Goal: Task Accomplishment & Management: Use online tool/utility

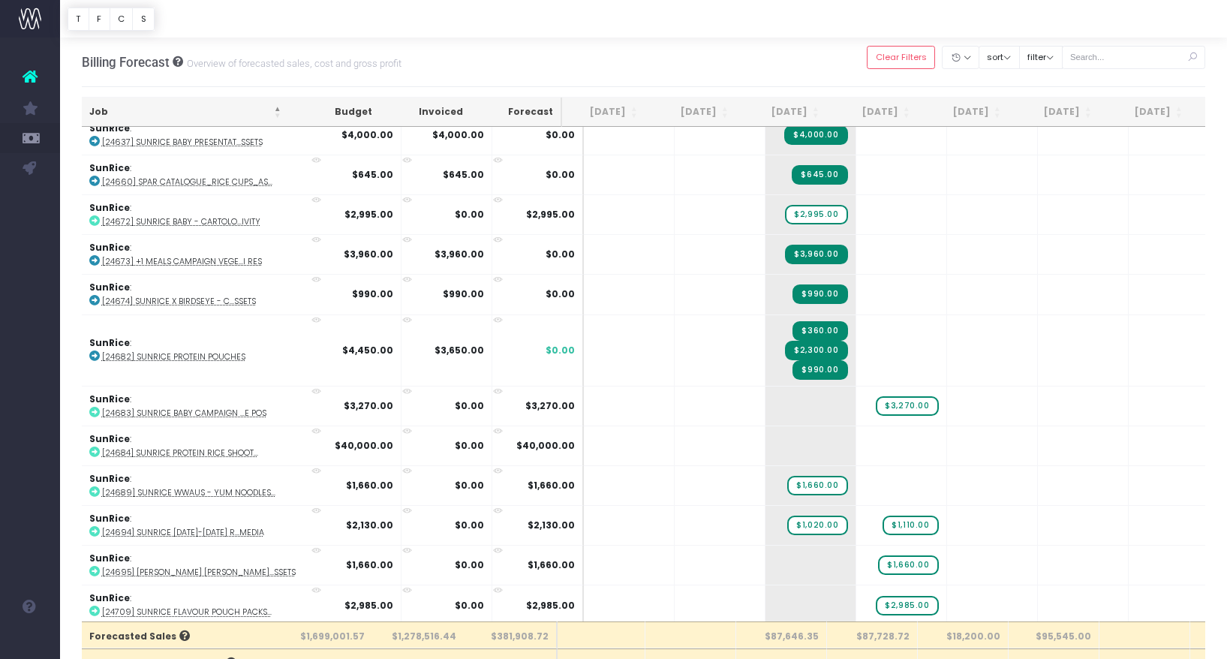
scroll to position [3474, 8]
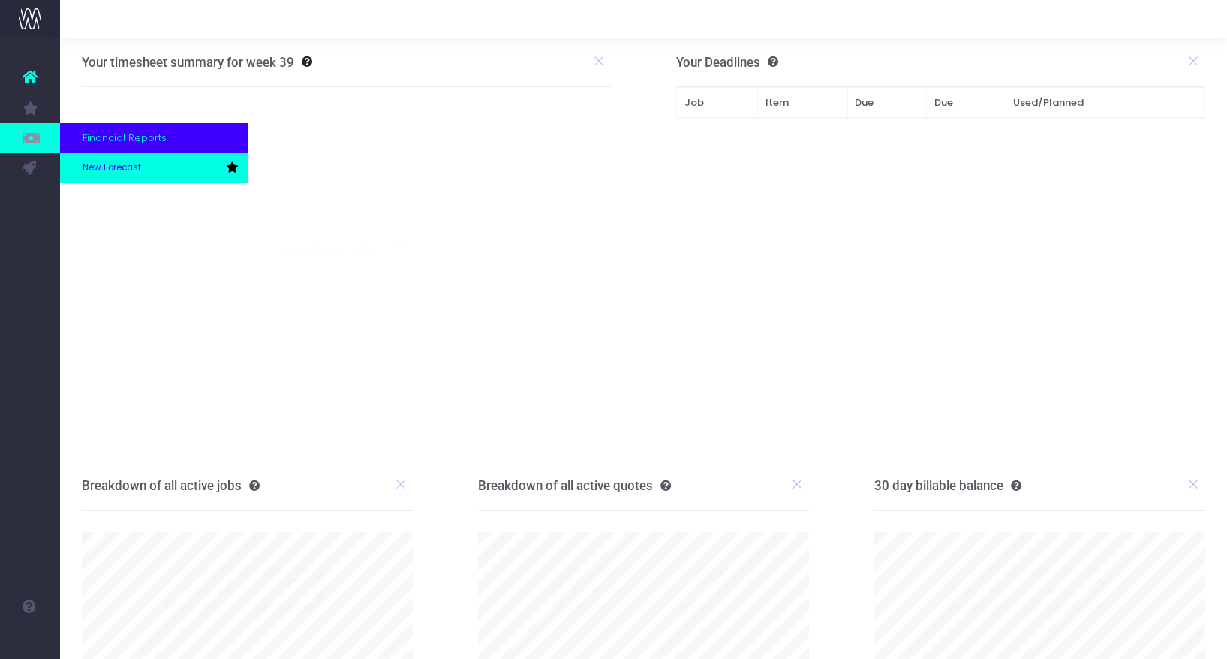
click at [84, 165] on span "New Forecast" at bounding box center [112, 168] width 59 height 14
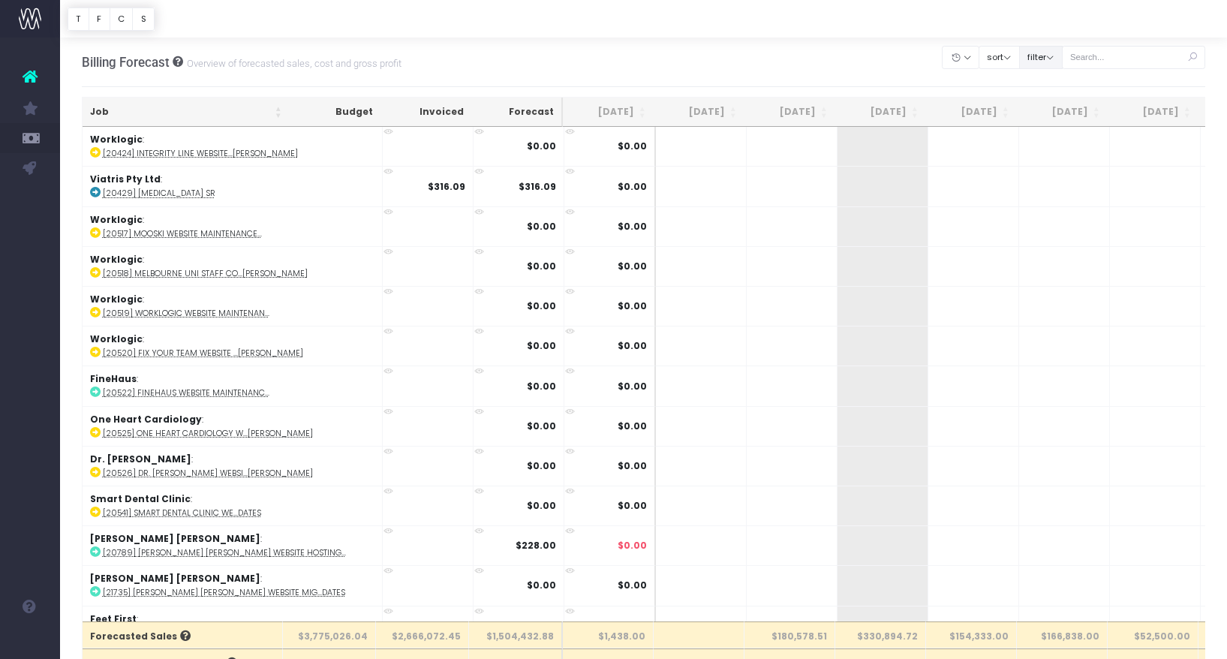
click at [1060, 59] on button "filter" at bounding box center [1041, 57] width 44 height 23
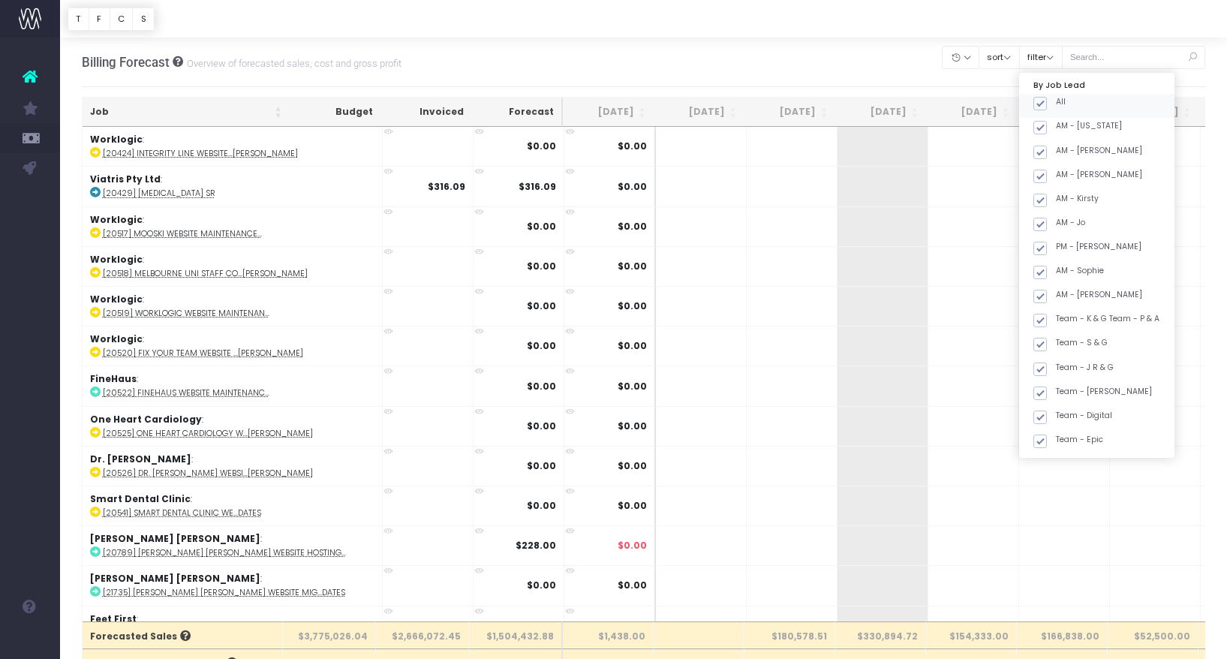
click at [1047, 103] on span at bounding box center [1040, 104] width 14 height 14
click at [1056, 103] on input "All" at bounding box center [1061, 101] width 10 height 10
checkbox input "false"
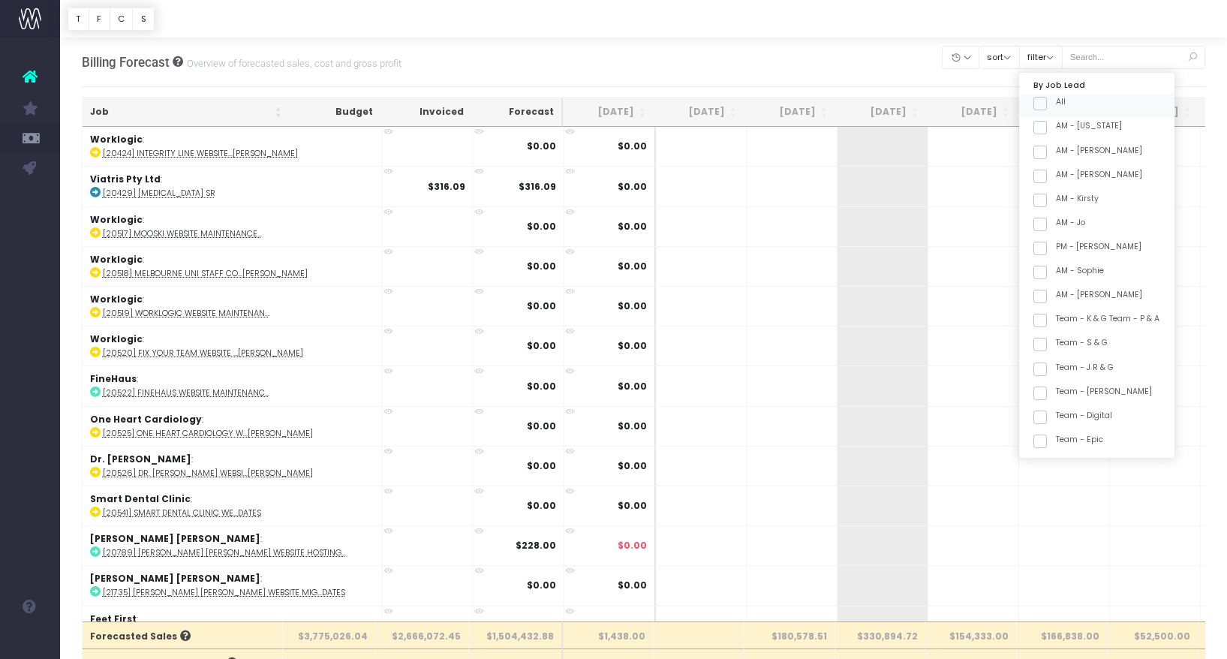
checkbox input "false"
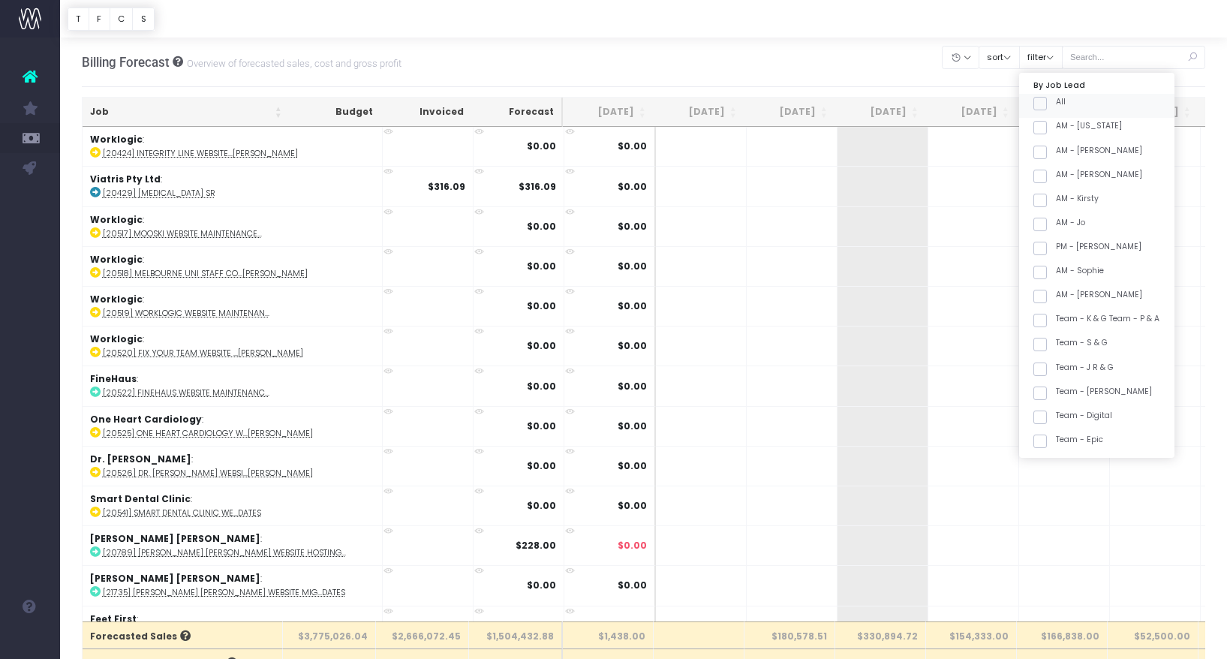
checkbox input "false"
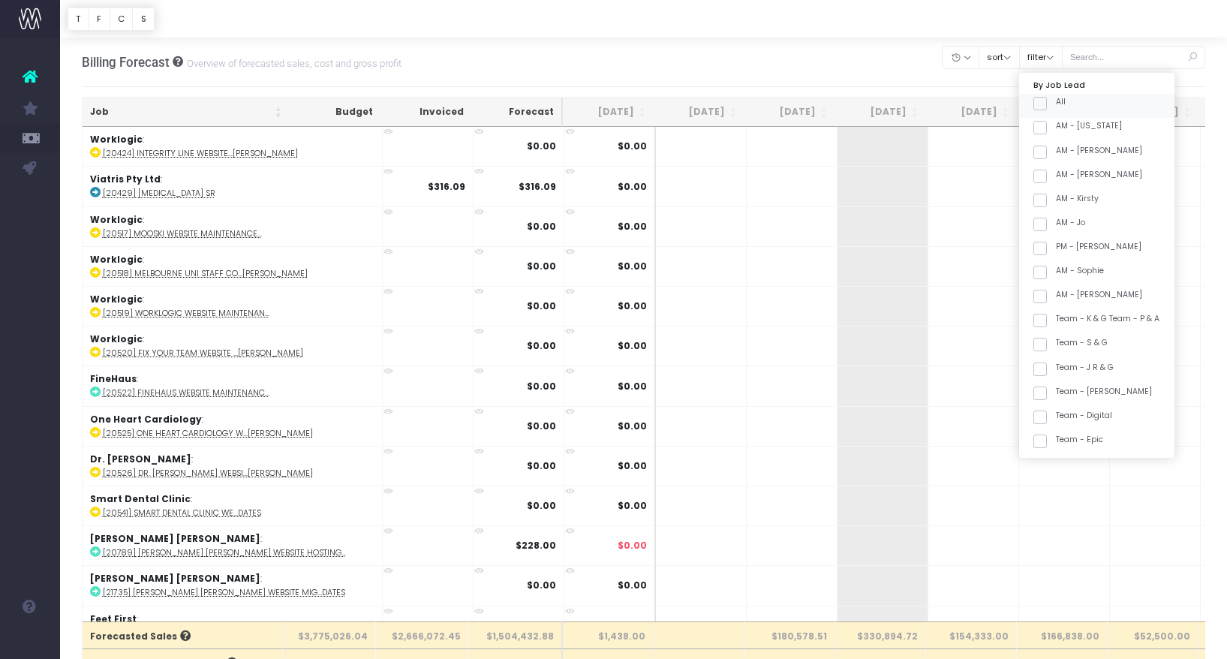
checkbox input "false"
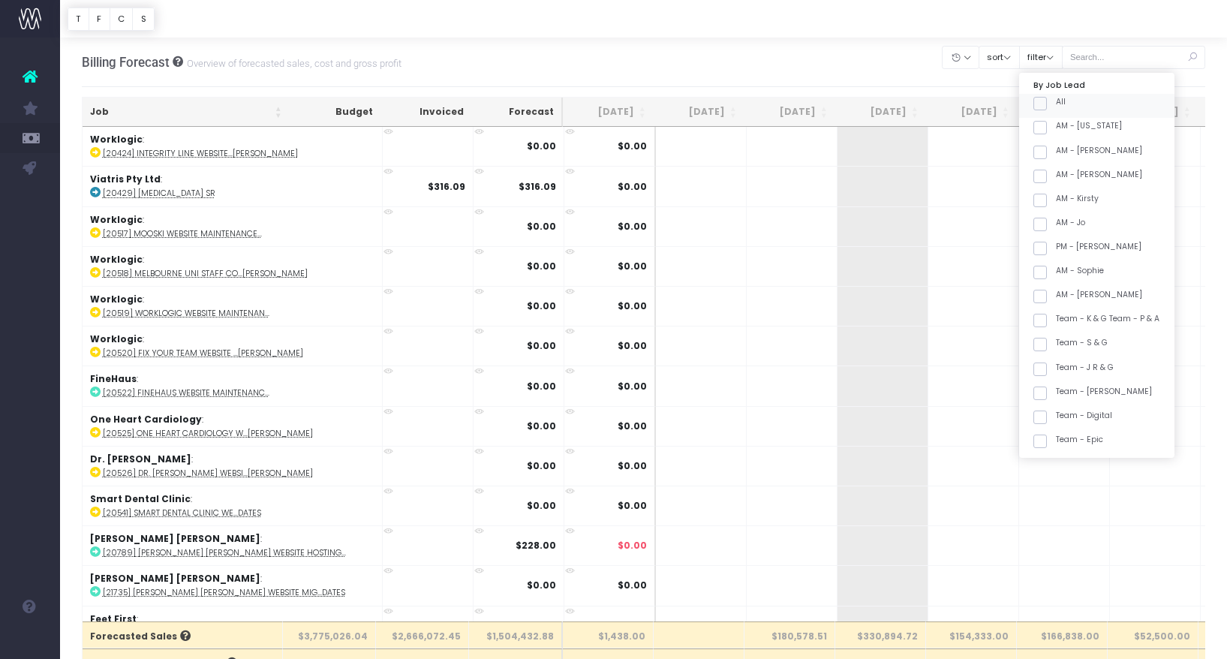
checkbox input "false"
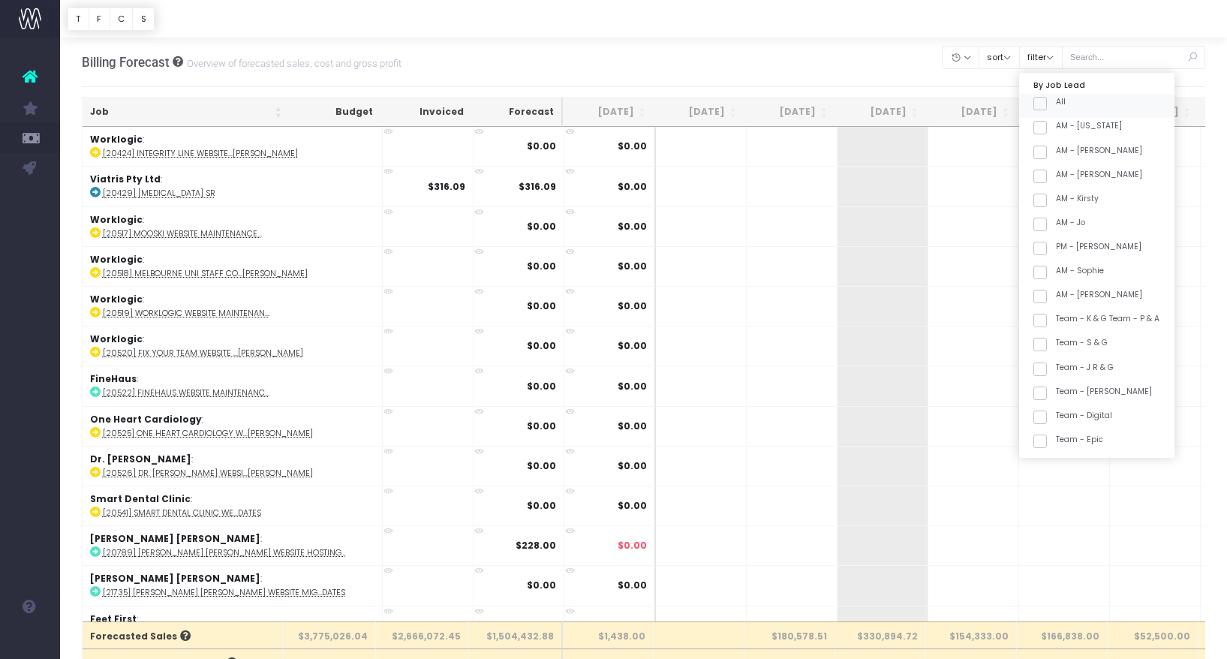
checkbox input "false"
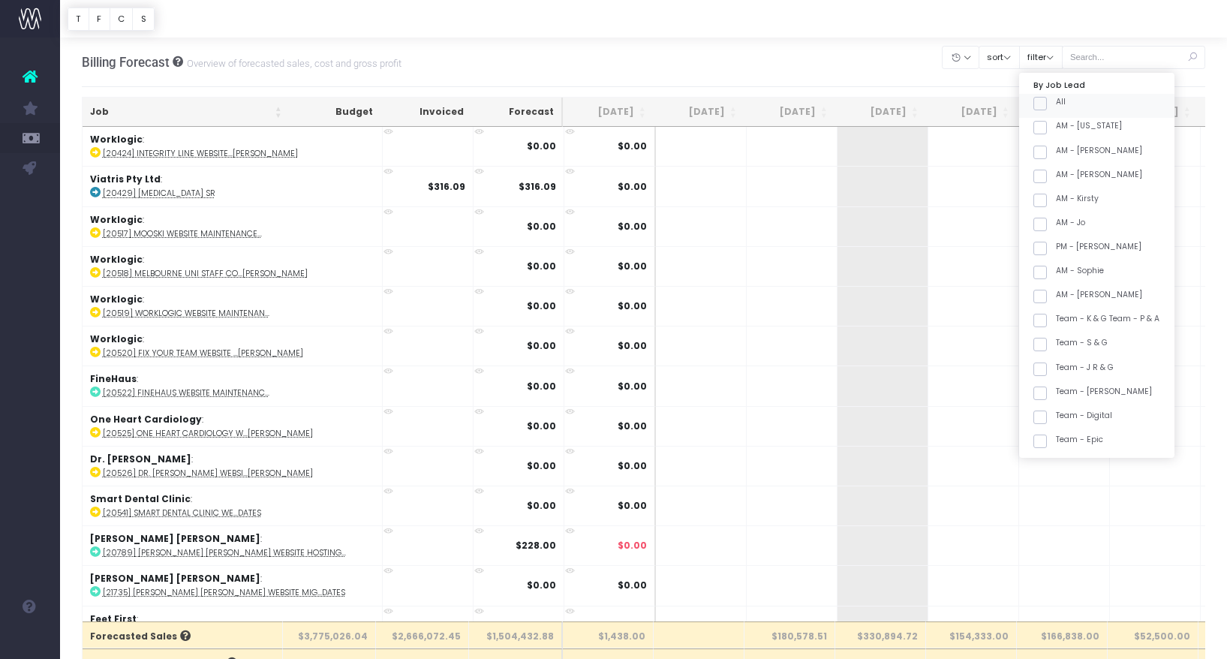
checkbox input "false"
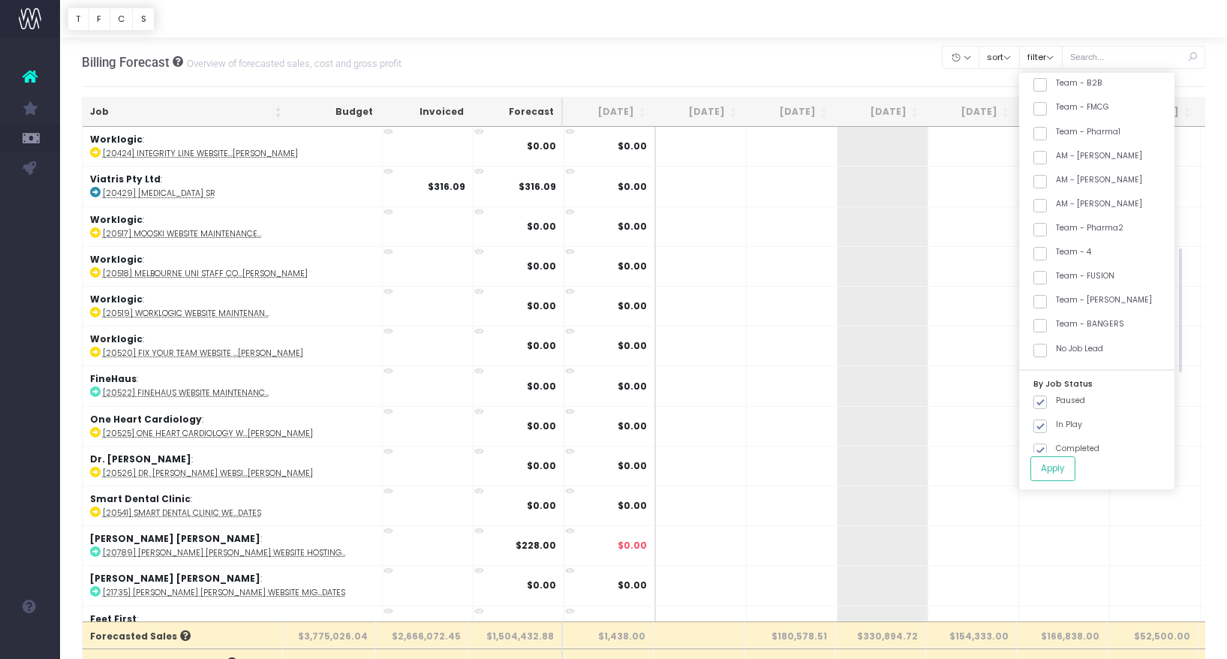
scroll to position [474, 0]
click at [1113, 280] on label "Team - [PERSON_NAME]" at bounding box center [1092, 278] width 119 height 12
click at [1066, 280] on input "Team - [PERSON_NAME]" at bounding box center [1061, 277] width 10 height 10
checkbox input "true"
click at [1074, 468] on button "Apply" at bounding box center [1052, 468] width 45 height 25
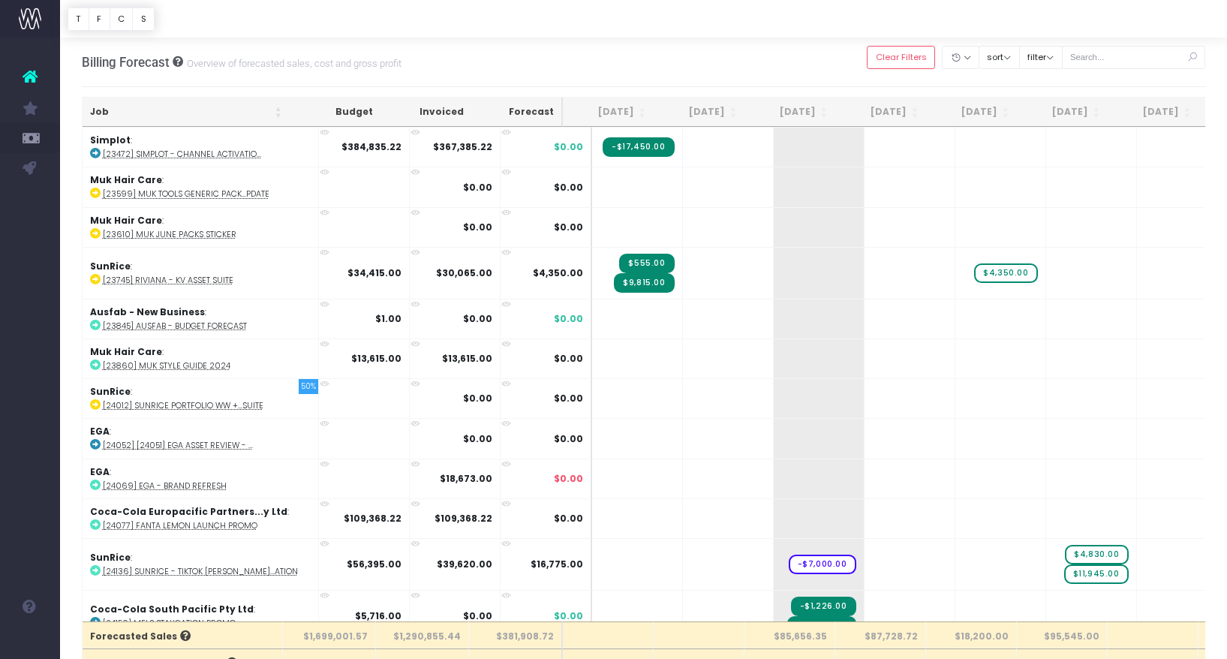
click at [194, 106] on th "Job" at bounding box center [186, 112] width 207 height 29
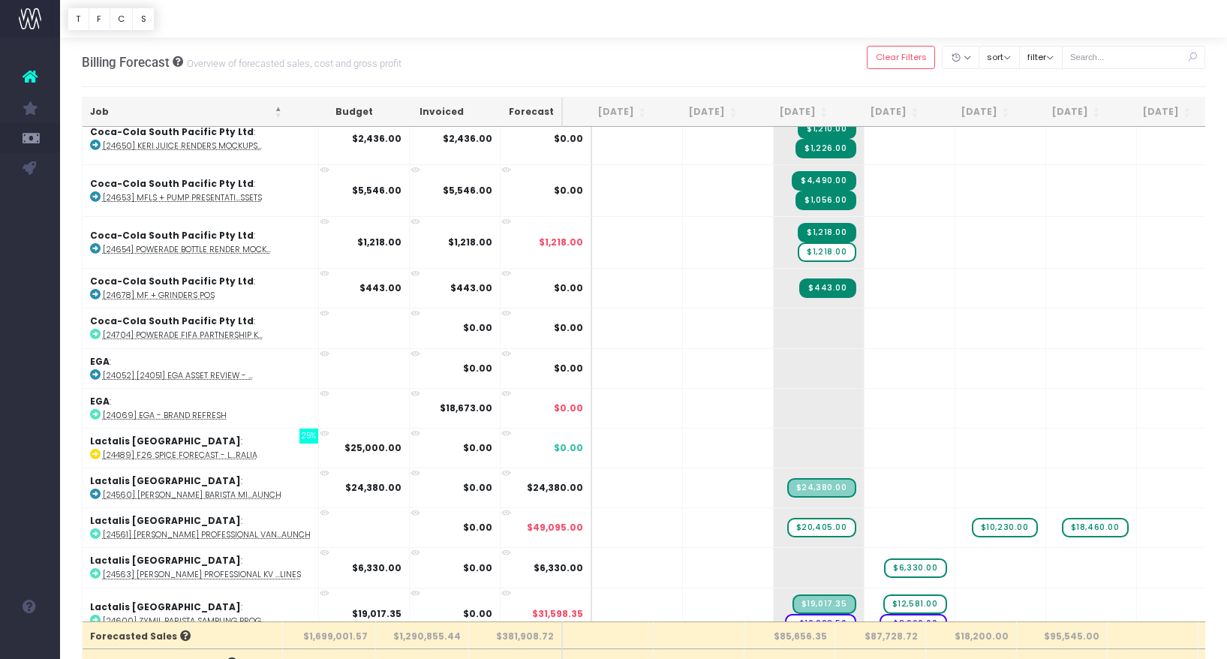
scroll to position [561, 0]
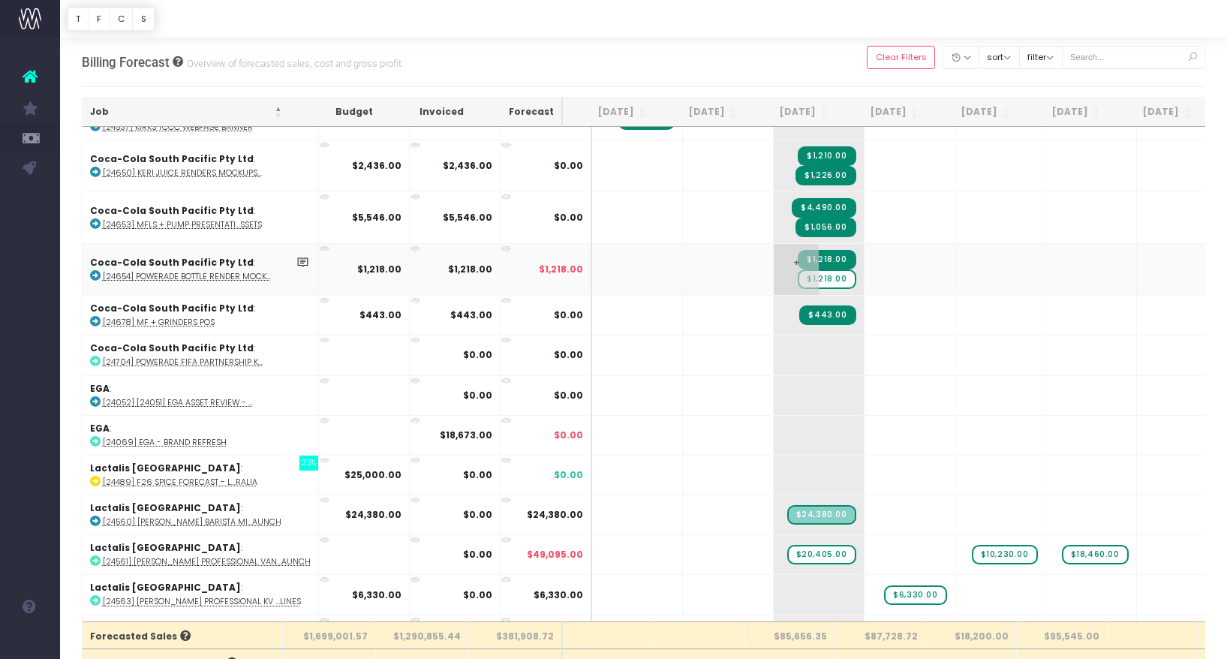
click at [798, 278] on span "$1,218.00" at bounding box center [827, 279] width 58 height 20
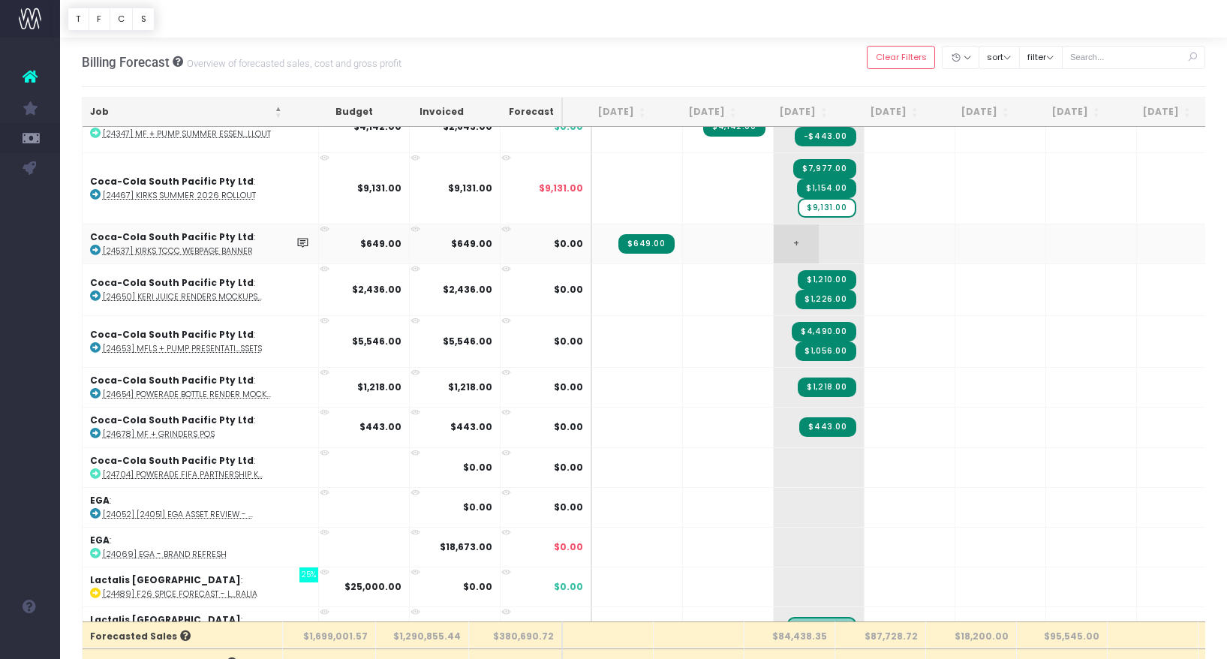
scroll to position [432, 0]
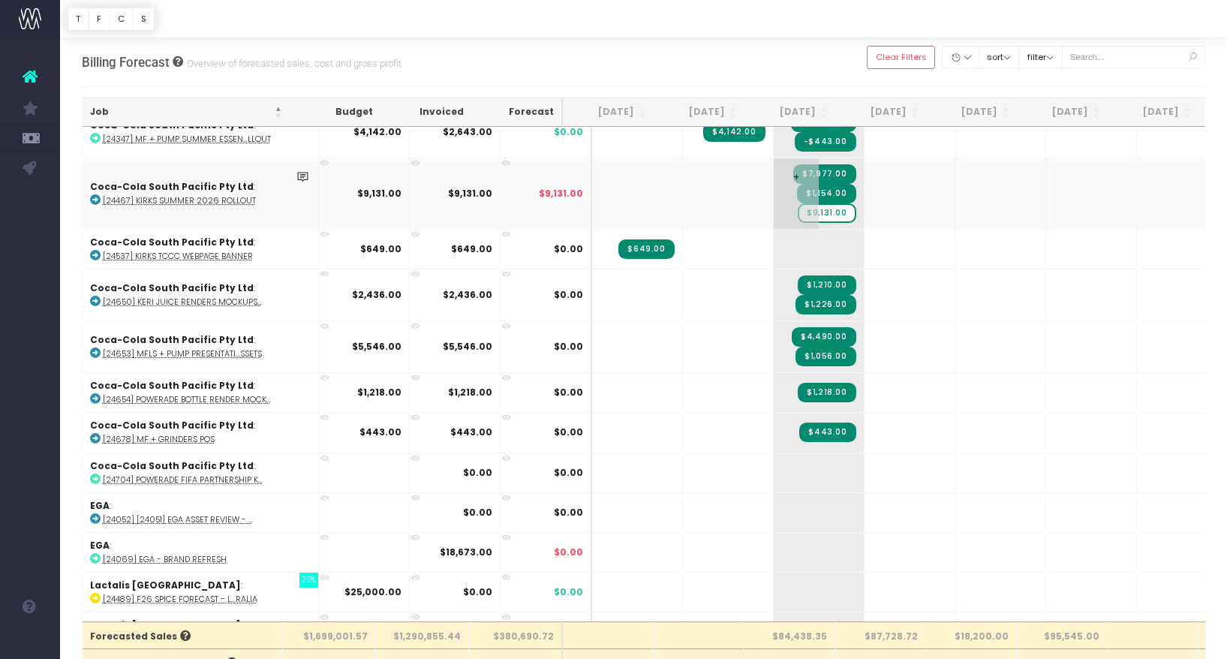
click at [798, 213] on span "$9,131.00" at bounding box center [827, 213] width 58 height 20
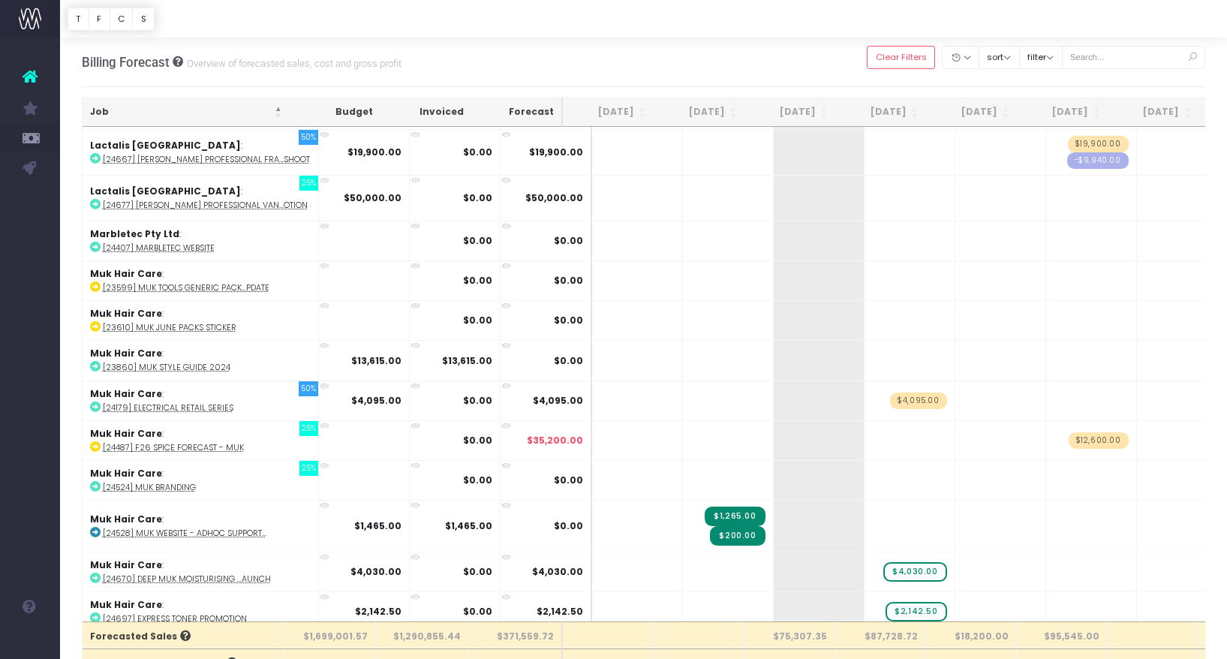
scroll to position [0, 0]
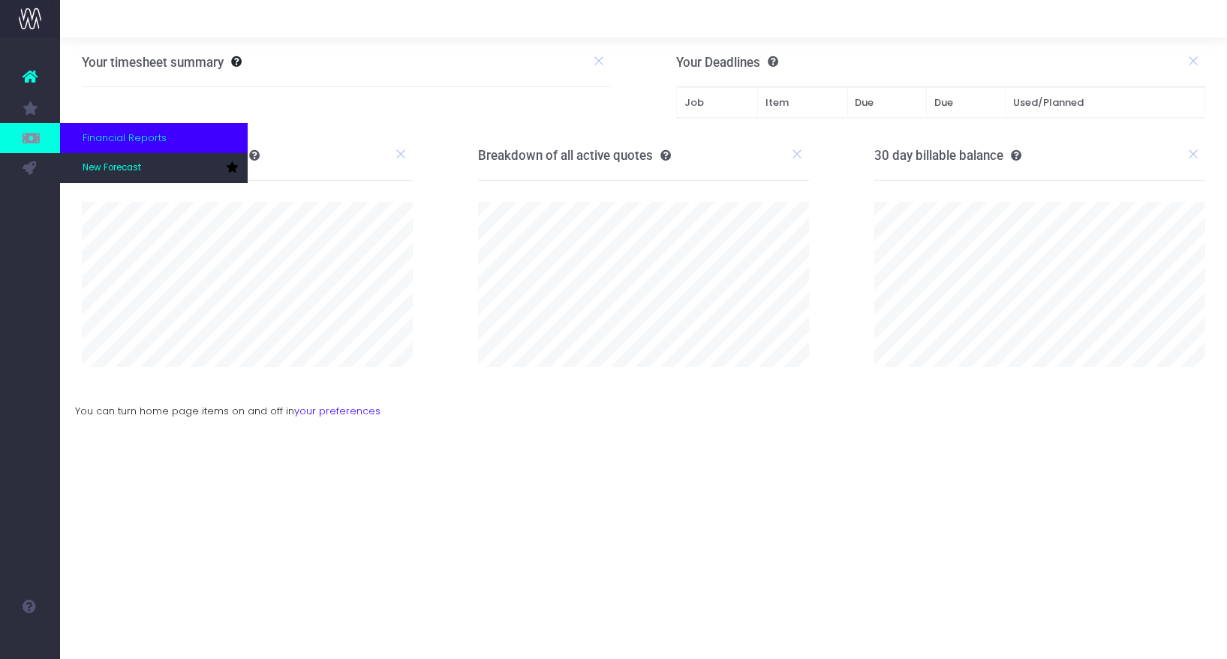
click at [33, 134] on icon at bounding box center [30, 138] width 15 height 17
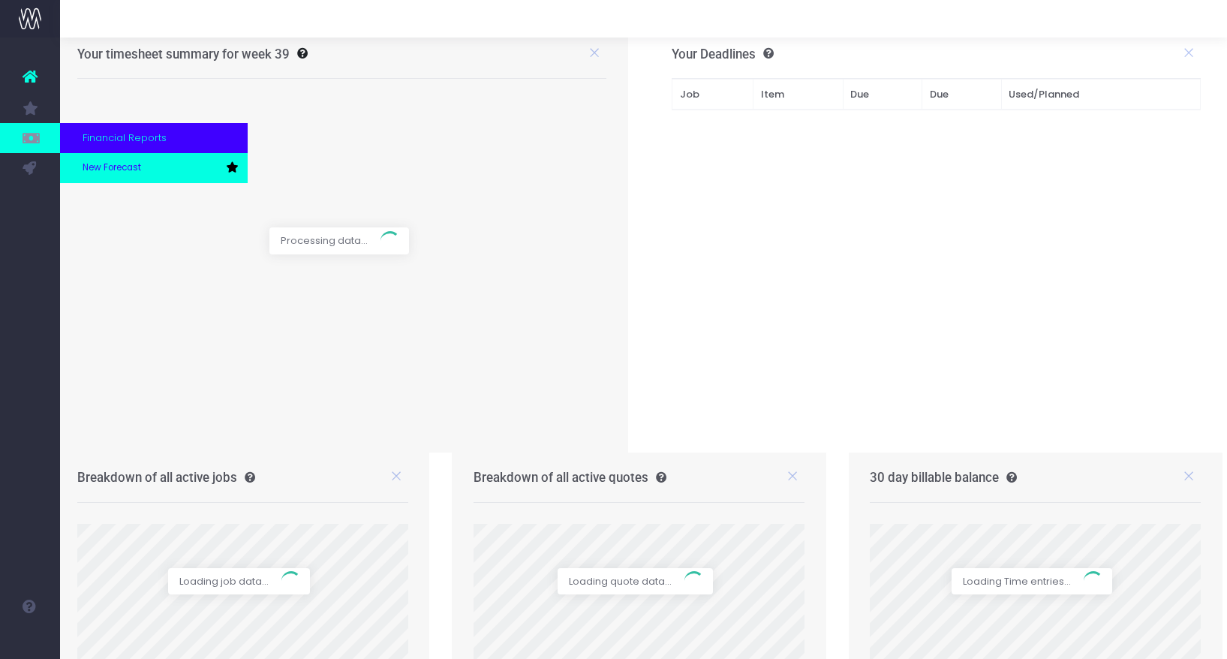
scroll to position [8, 4]
click at [98, 160] on link "New Forecast" at bounding box center [154, 168] width 188 height 30
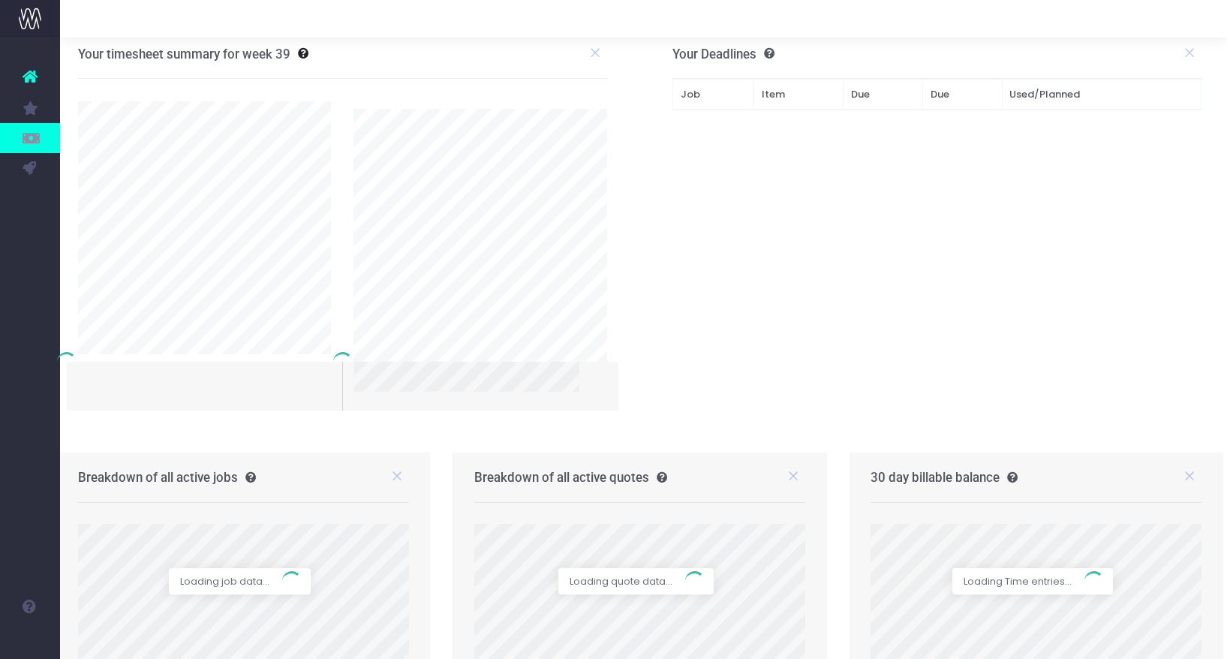
scroll to position [10, 4]
